Goal: Task Accomplishment & Management: Complete application form

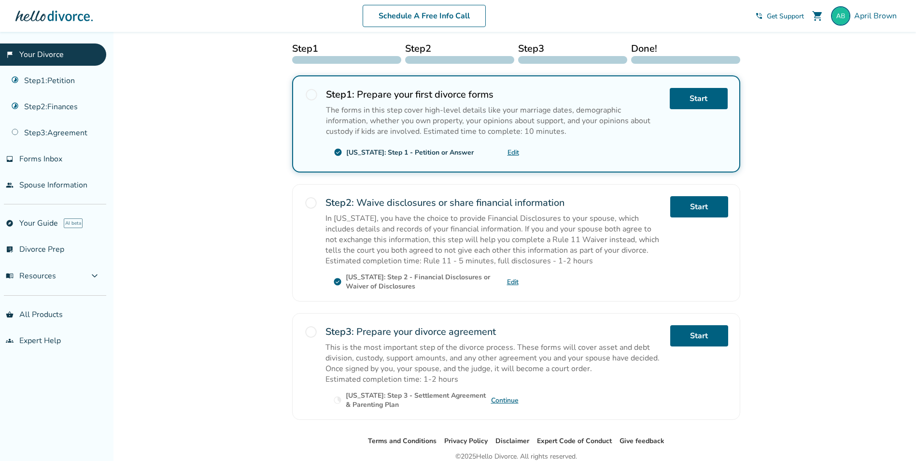
scroll to position [145, 0]
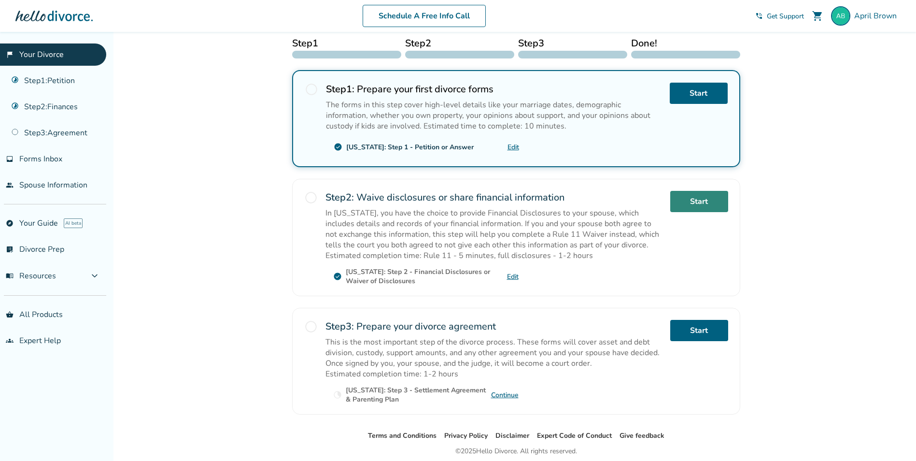
click at [694, 205] on link "Start" at bounding box center [699, 201] width 58 height 21
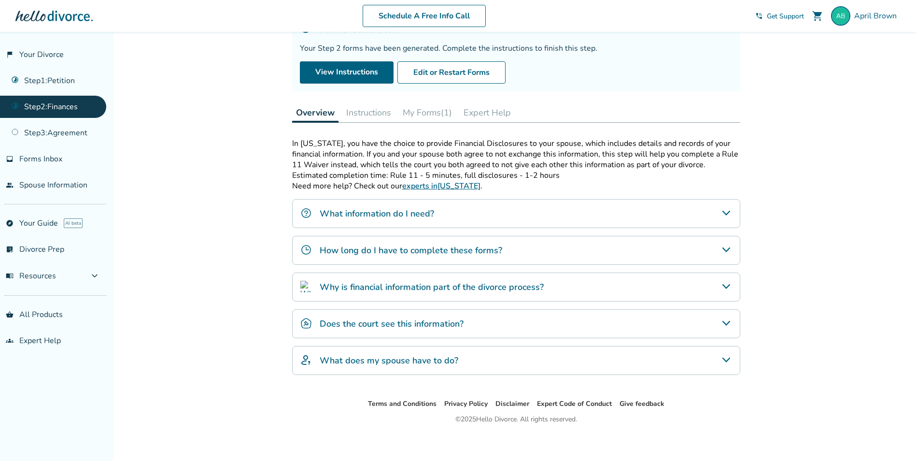
scroll to position [84, 0]
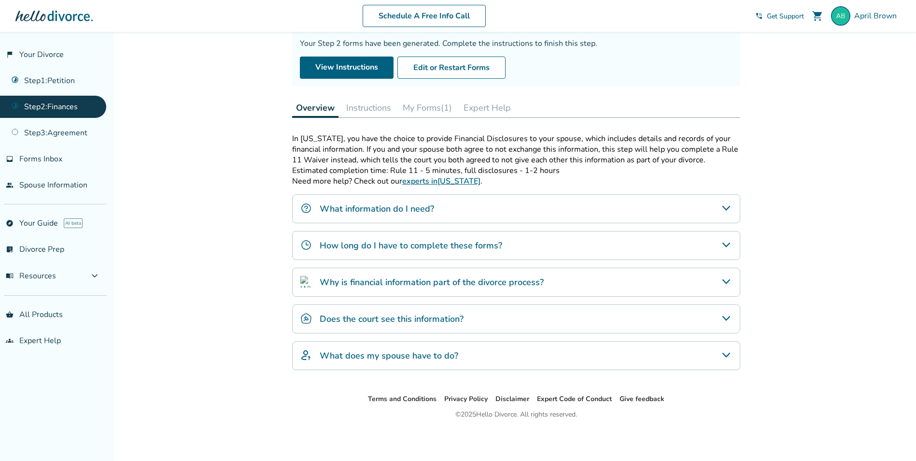
click at [425, 111] on button "My Forms (1)" at bounding box center [427, 107] width 57 height 19
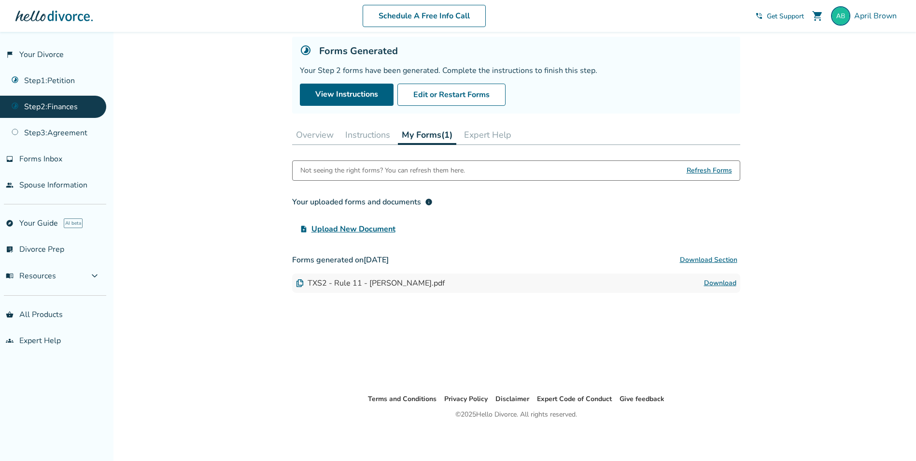
click at [352, 230] on span "Upload New Document" at bounding box center [353, 229] width 84 height 12
click at [0, 0] on input "upload_file Upload New Document" at bounding box center [0, 0] width 0 height 0
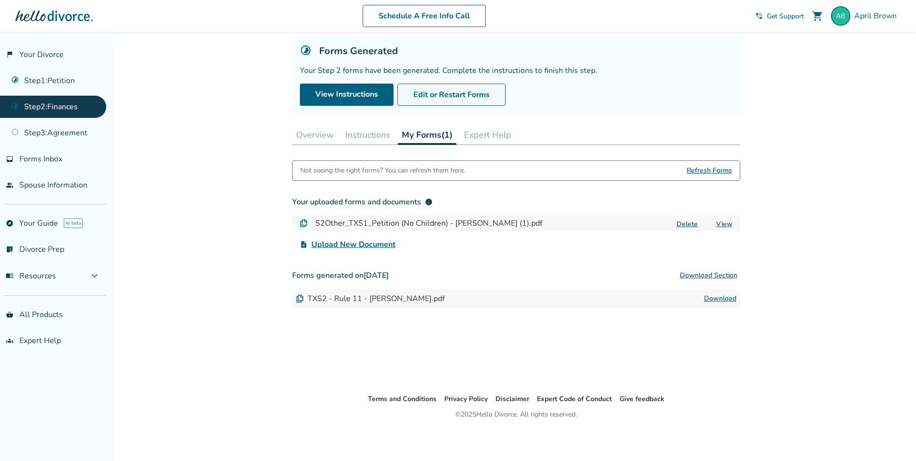
click at [432, 93] on button "Edit or Restart Forms" at bounding box center [451, 95] width 108 height 22
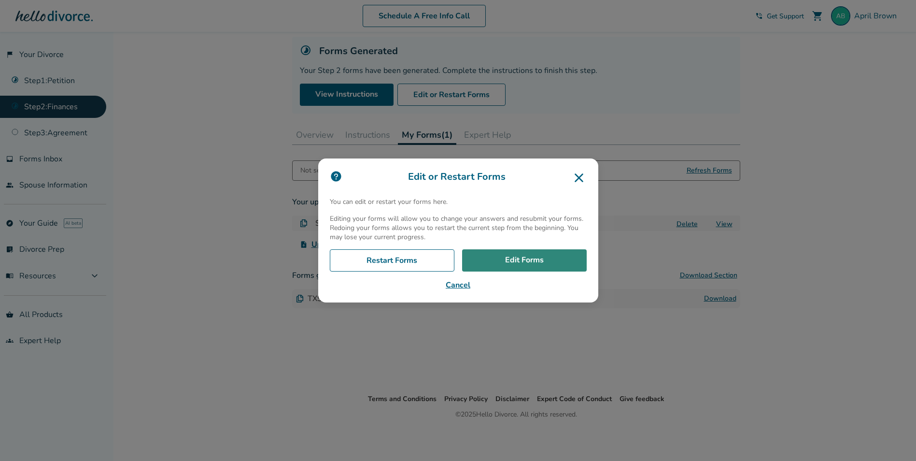
click at [489, 261] on link "Edit Forms" at bounding box center [524, 260] width 125 height 22
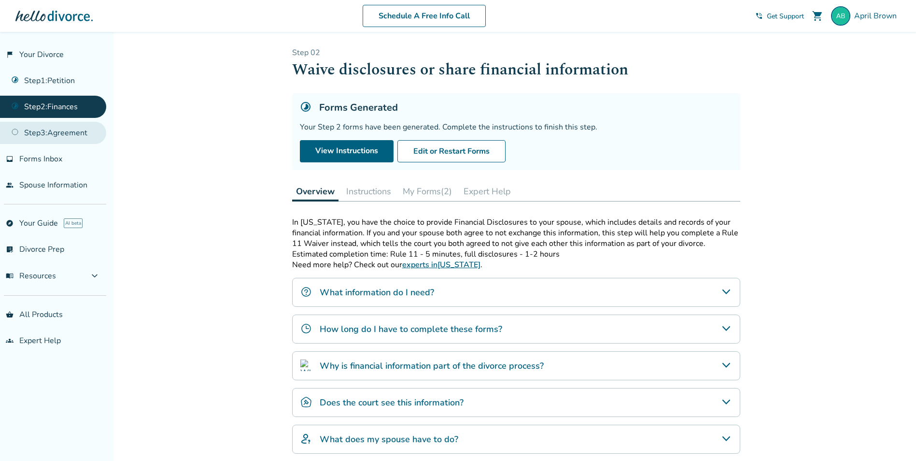
click at [42, 134] on link "Step 3 : Agreement" at bounding box center [53, 133] width 106 height 22
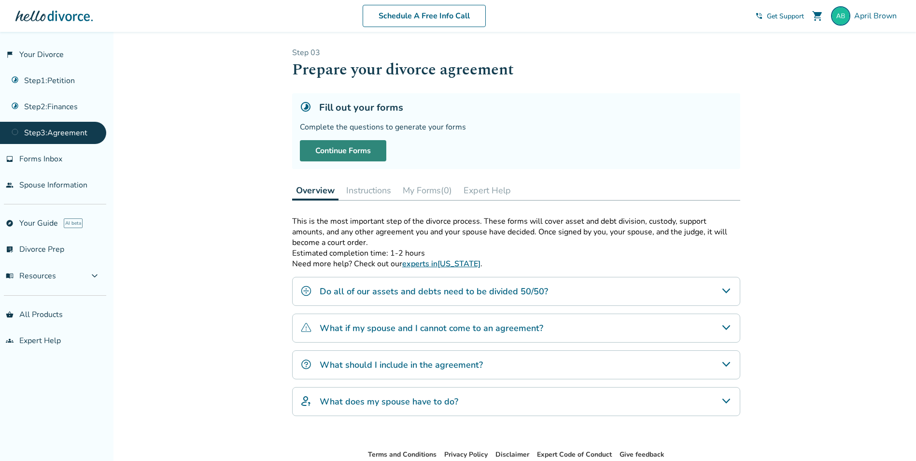
click at [360, 151] on link "Continue Forms" at bounding box center [343, 150] width 86 height 21
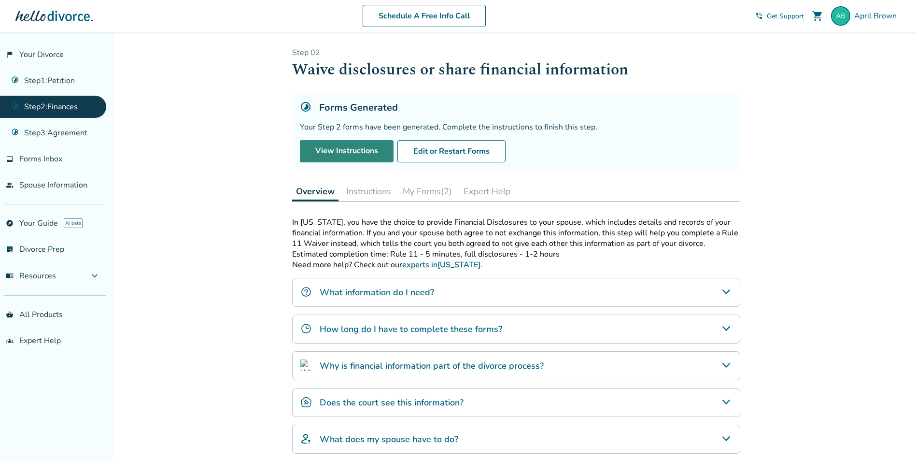
click at [331, 154] on link "View Instructions" at bounding box center [347, 151] width 94 height 22
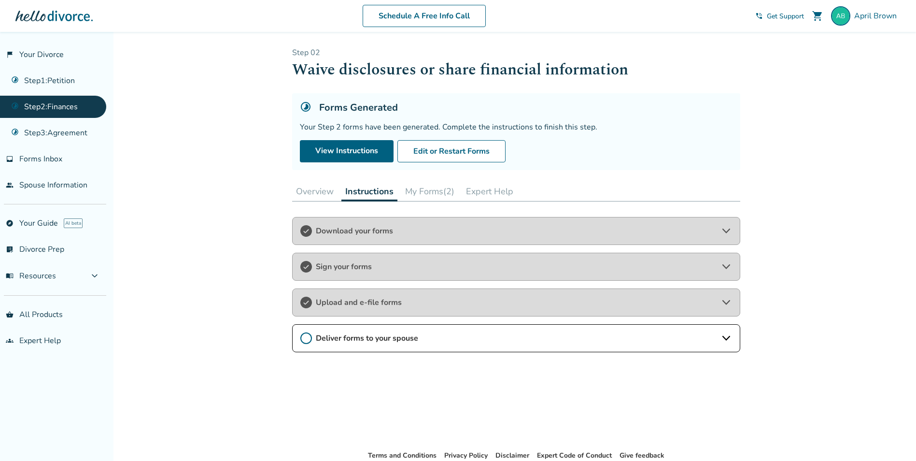
click at [335, 227] on span "Download your forms" at bounding box center [516, 231] width 401 height 11
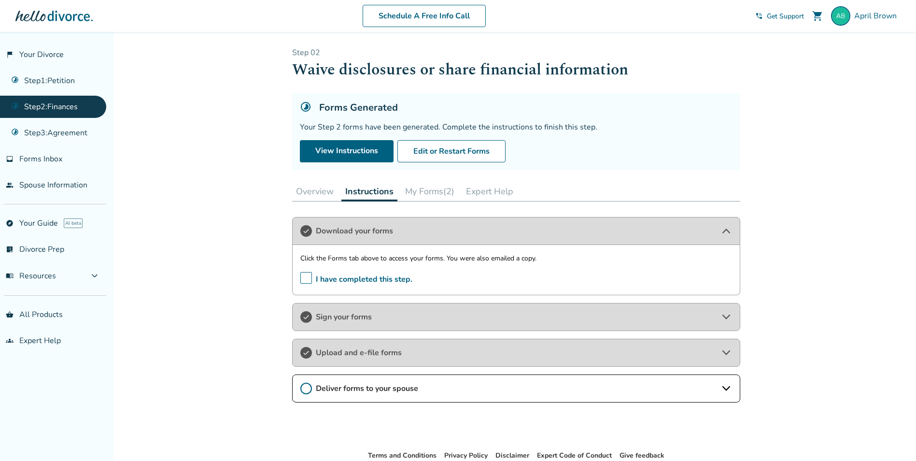
click at [333, 321] on span "Sign your forms" at bounding box center [516, 316] width 401 height 11
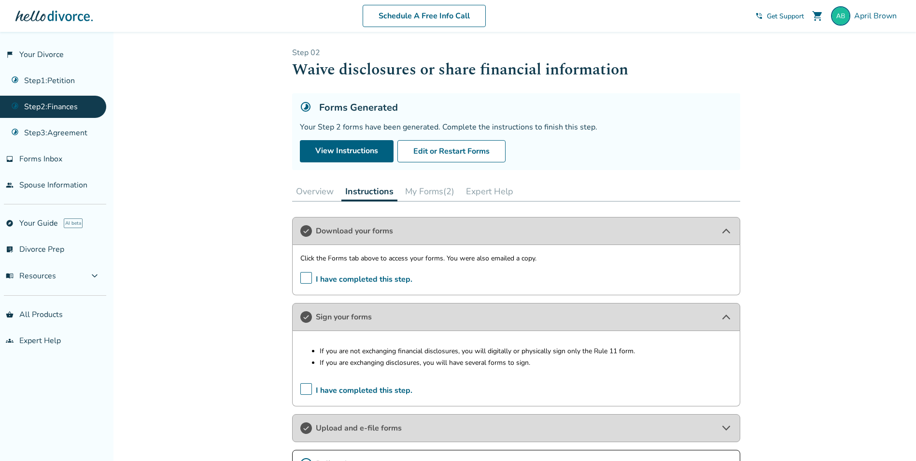
click at [342, 429] on span "Upload and e-file forms" at bounding box center [516, 428] width 401 height 11
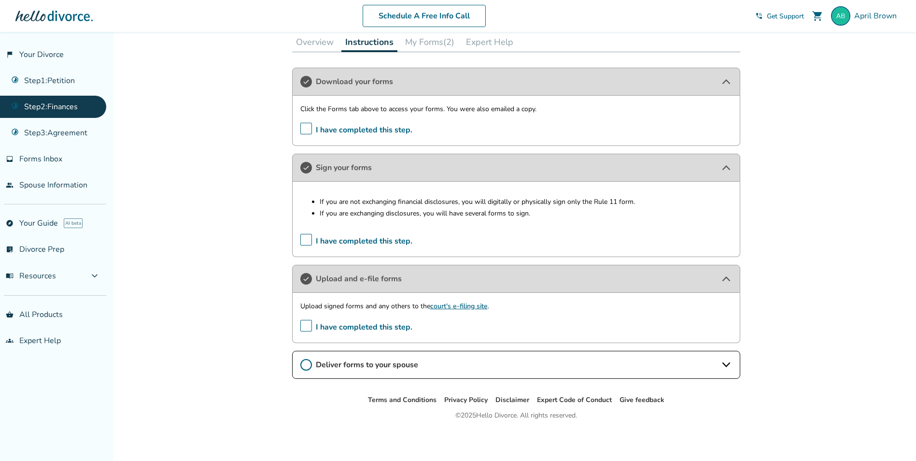
scroll to position [150, 0]
click at [388, 362] on span "Deliver forms to your spouse" at bounding box center [516, 363] width 401 height 11
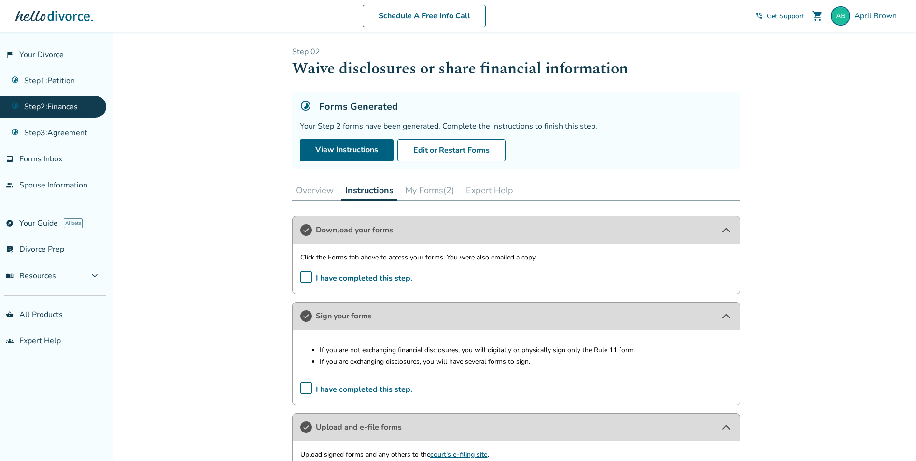
scroll to position [0, 0]
click at [438, 150] on button "Edit or Restart Forms" at bounding box center [451, 151] width 108 height 22
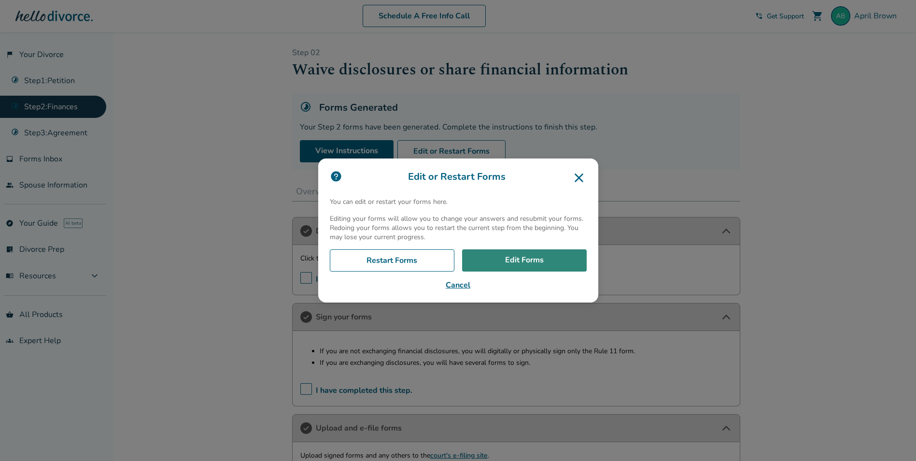
click at [498, 259] on link "Edit Forms" at bounding box center [524, 260] width 125 height 22
